Goal: Transaction & Acquisition: Purchase product/service

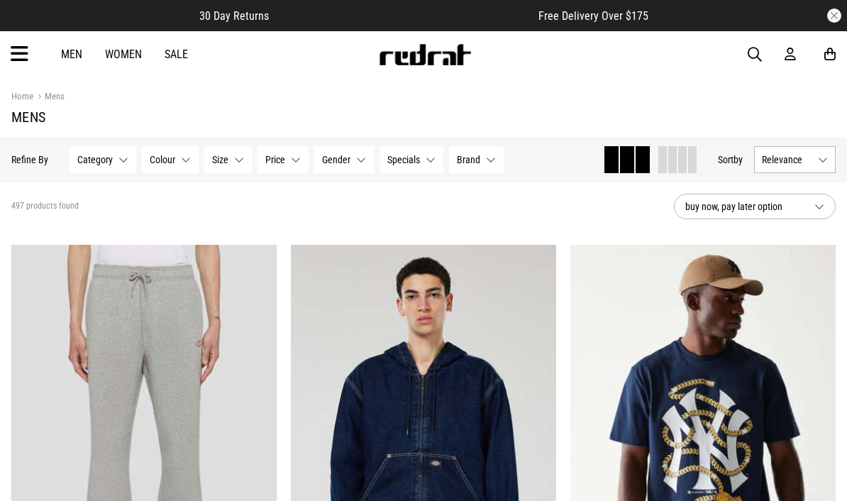
click at [826, 160] on button "Relevance" at bounding box center [795, 159] width 82 height 27
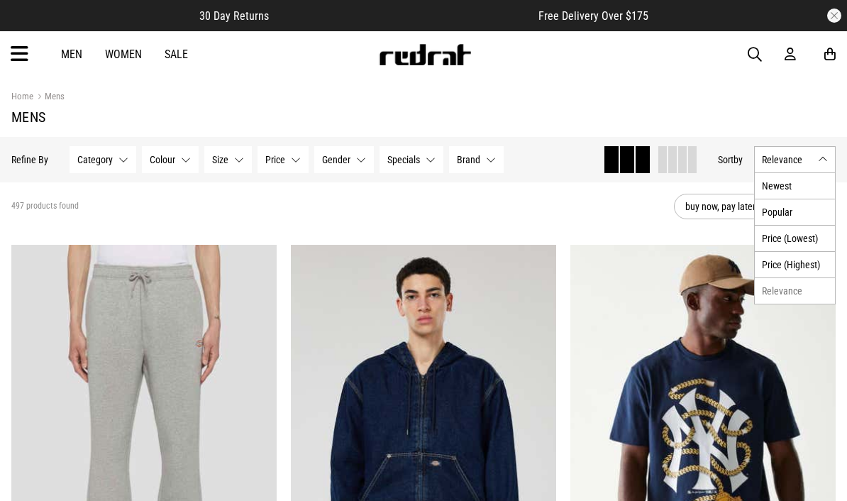
click at [815, 184] on li "Newest" at bounding box center [794, 186] width 80 height 26
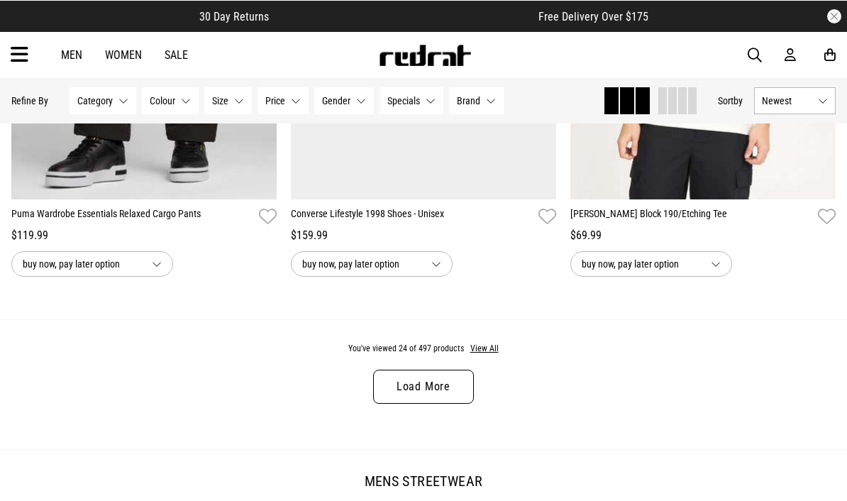
click at [393, 397] on link "Load More" at bounding box center [423, 386] width 101 height 34
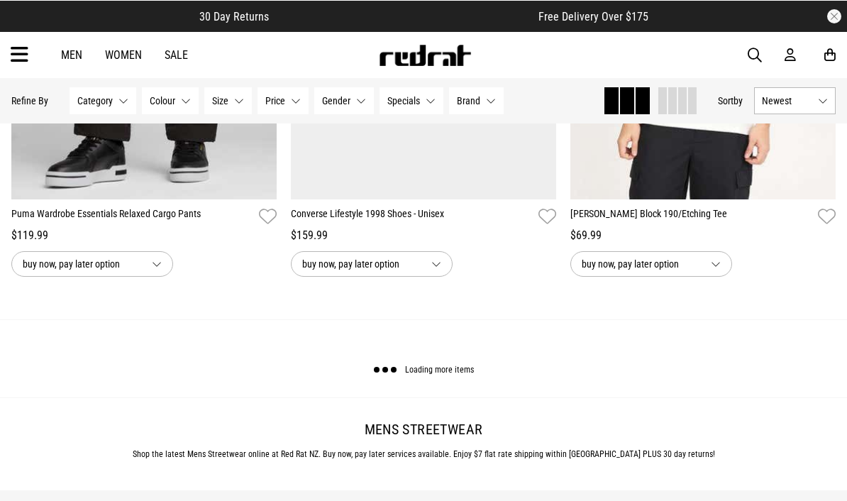
scroll to position [3755, 0]
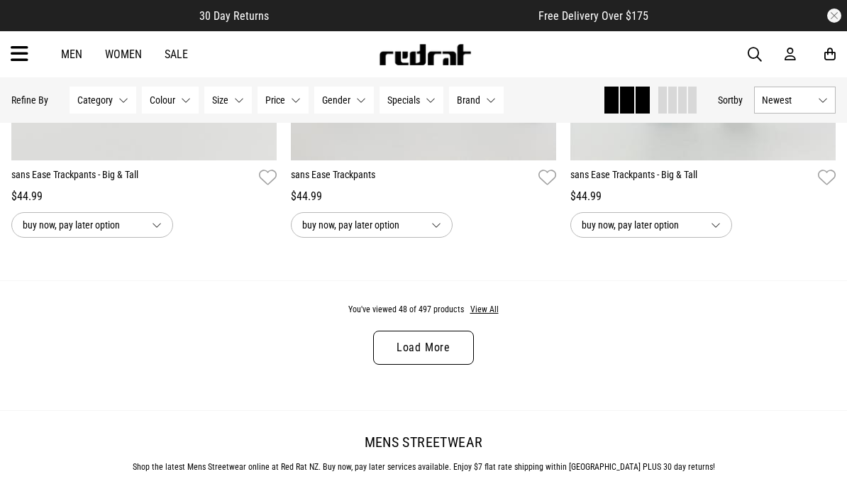
scroll to position [7589, 0]
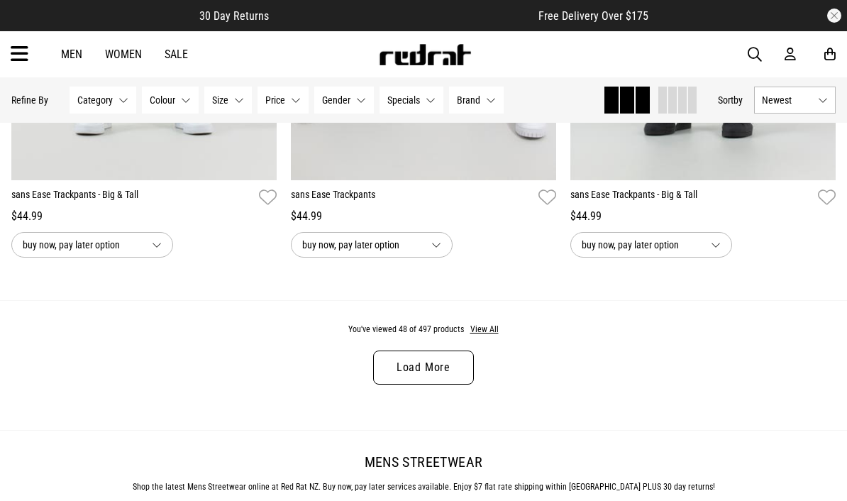
click at [378, 384] on link "Load More" at bounding box center [423, 367] width 101 height 34
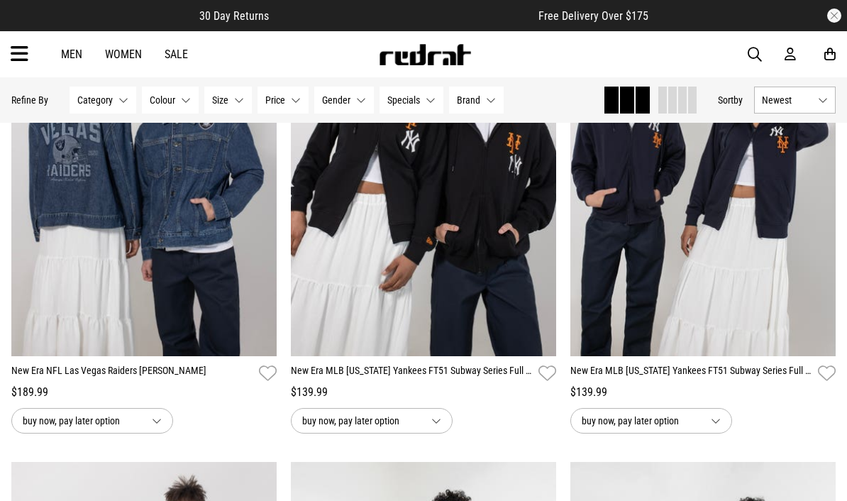
scroll to position [10717, 0]
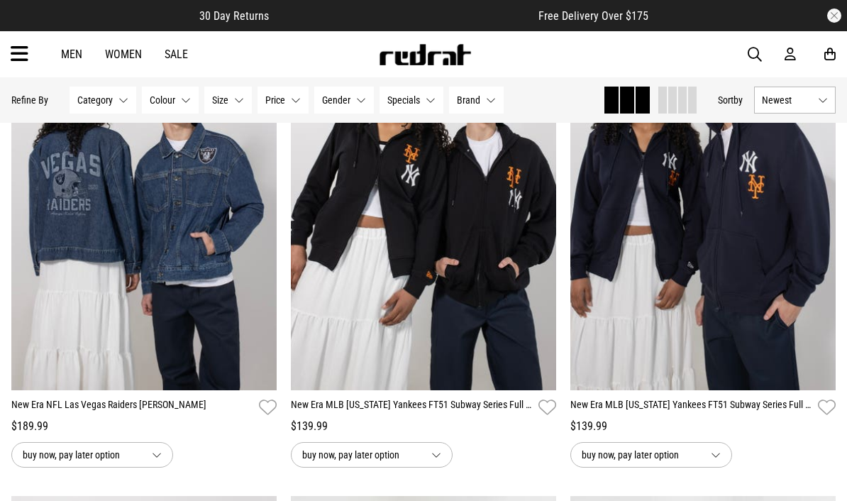
click at [785, 294] on img at bounding box center [702, 205] width 265 height 372
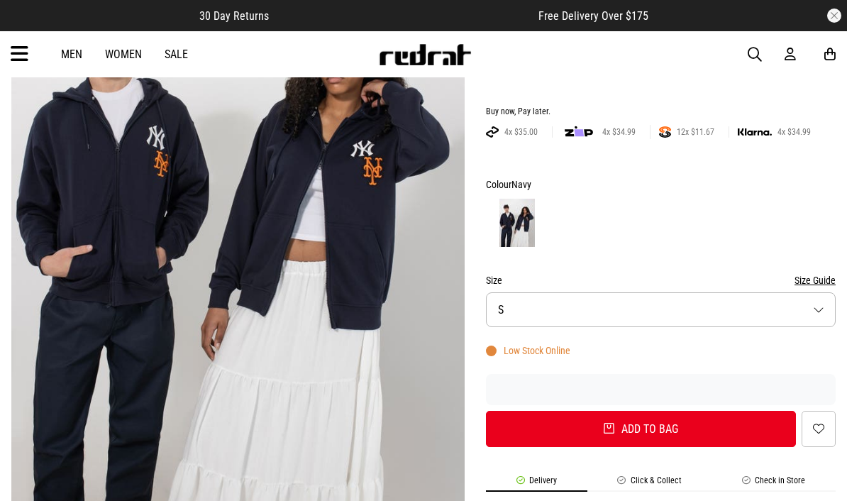
click at [742, 301] on button "Size S" at bounding box center [661, 309] width 350 height 35
